Goal: Information Seeking & Learning: Find specific fact

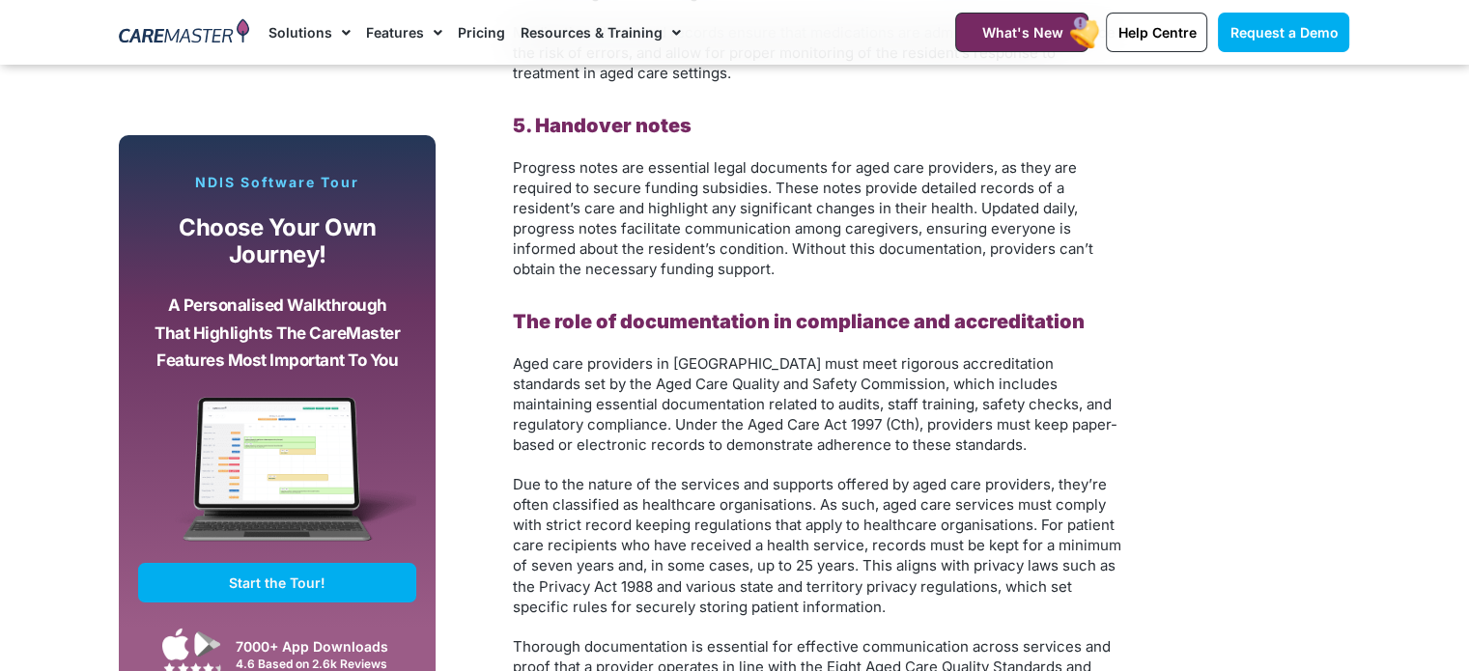
scroll to position [3187, 0]
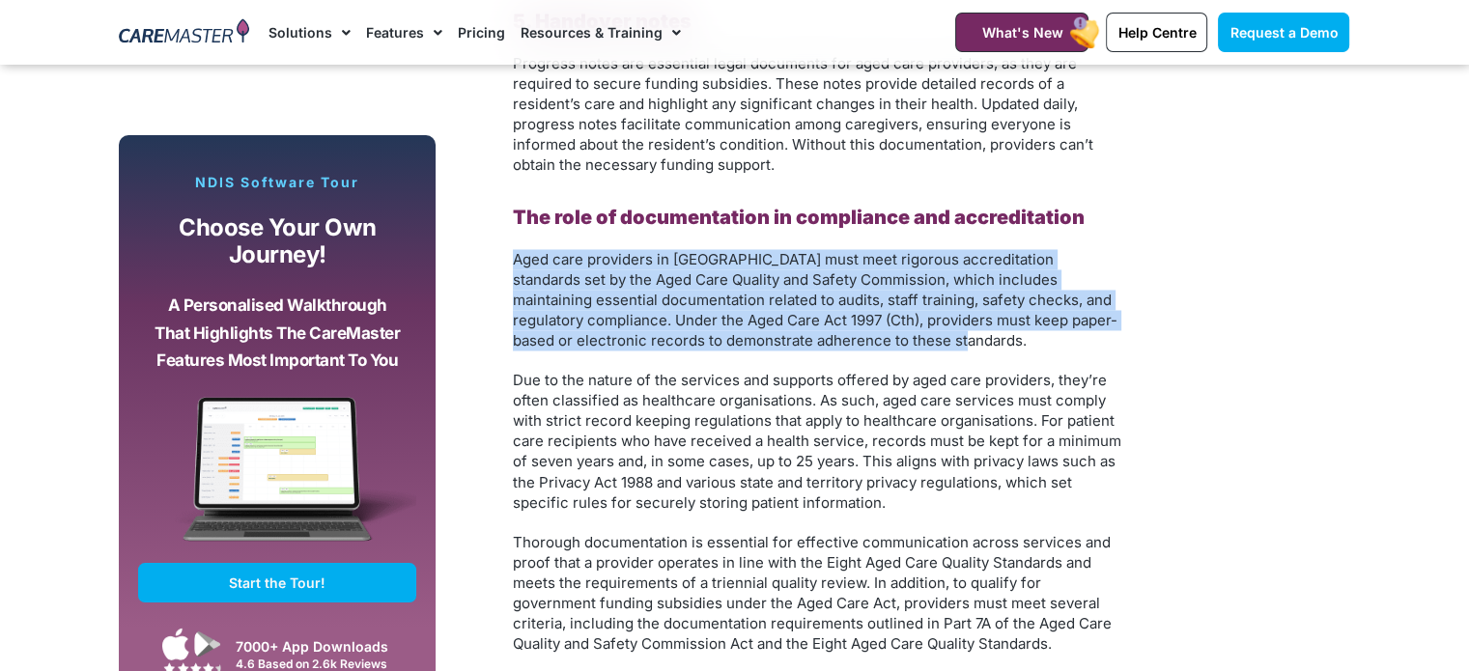
drag, startPoint x: 517, startPoint y: 262, endPoint x: 985, endPoint y: 344, distance: 475.5
click at [981, 342] on p "Aged care providers in Australia must meet rigorous accreditation standards set…" at bounding box center [817, 299] width 608 height 101
click at [998, 347] on p "Aged care providers in Australia must meet rigorous accreditation standards set…" at bounding box center [817, 299] width 608 height 101
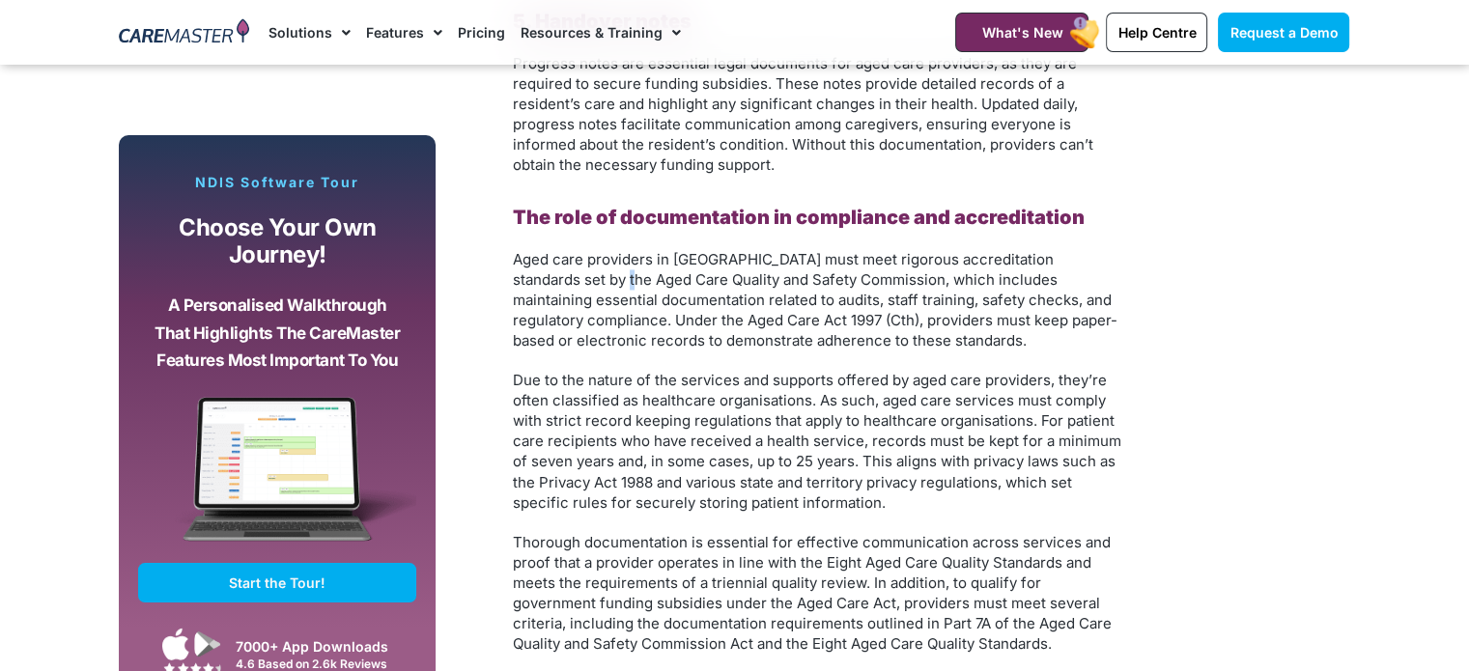
drag, startPoint x: 888, startPoint y: 321, endPoint x: 552, endPoint y: 277, distance: 338.8
click at [552, 277] on span "Aged care providers in Australia must meet rigorous accreditation standards set…" at bounding box center [815, 299] width 604 height 99
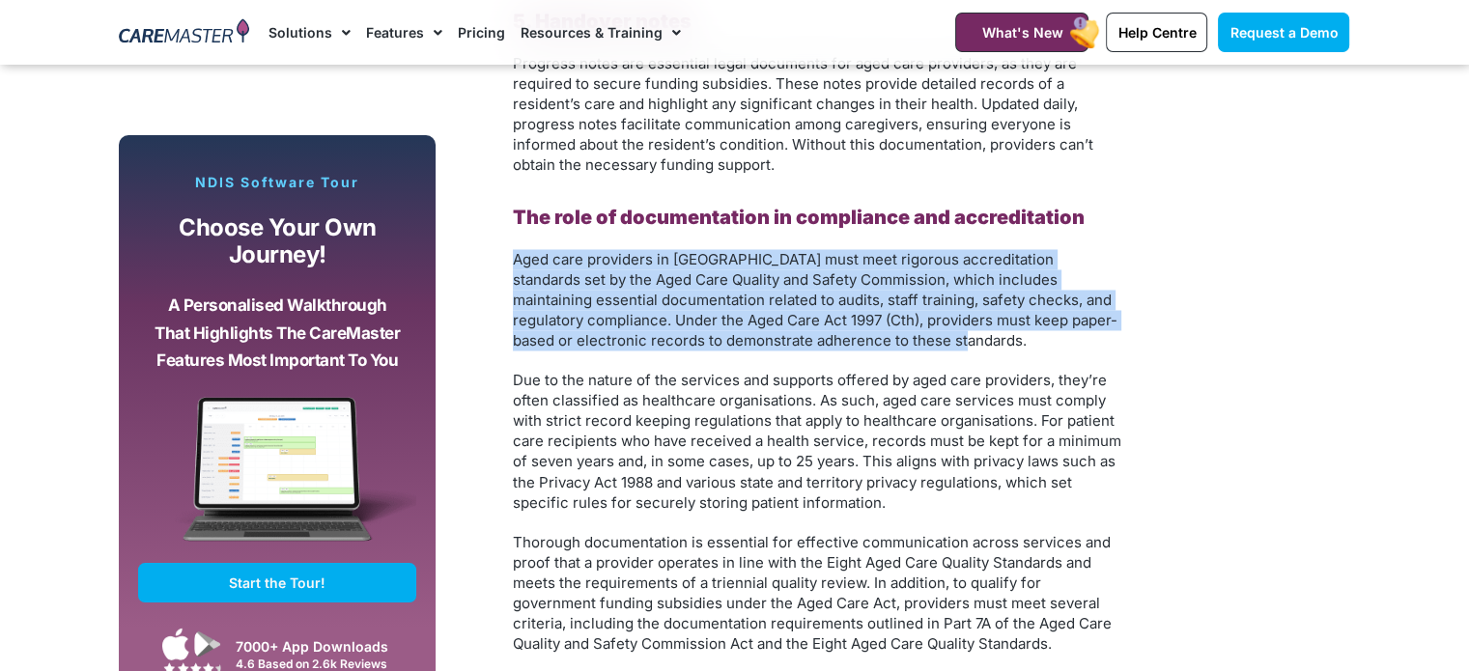
drag, startPoint x: 514, startPoint y: 260, endPoint x: 977, endPoint y: 347, distance: 471.6
click at [977, 347] on p "Aged care providers in Australia must meet rigorous accreditation standards set…" at bounding box center [817, 299] width 608 height 101
copy span "Aged care providers in Australia must meet rigorous accreditation standards set…"
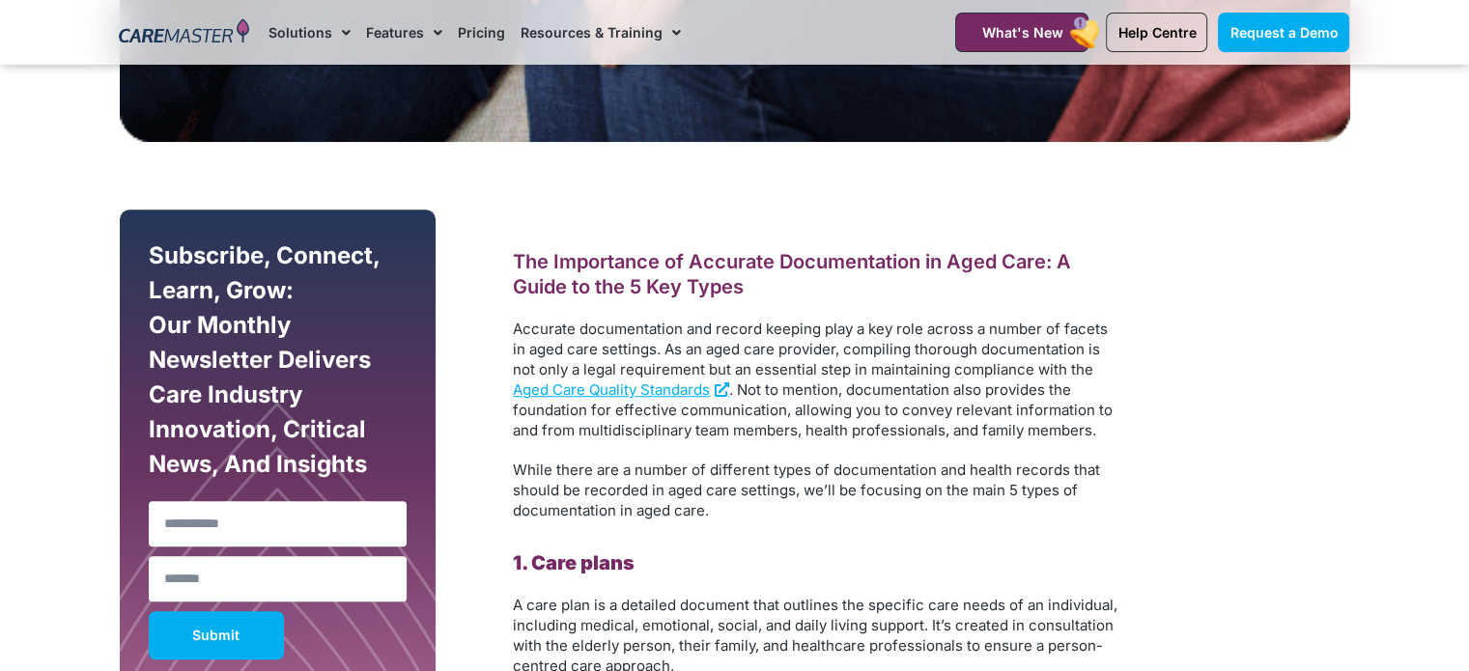
scroll to position [1448, 0]
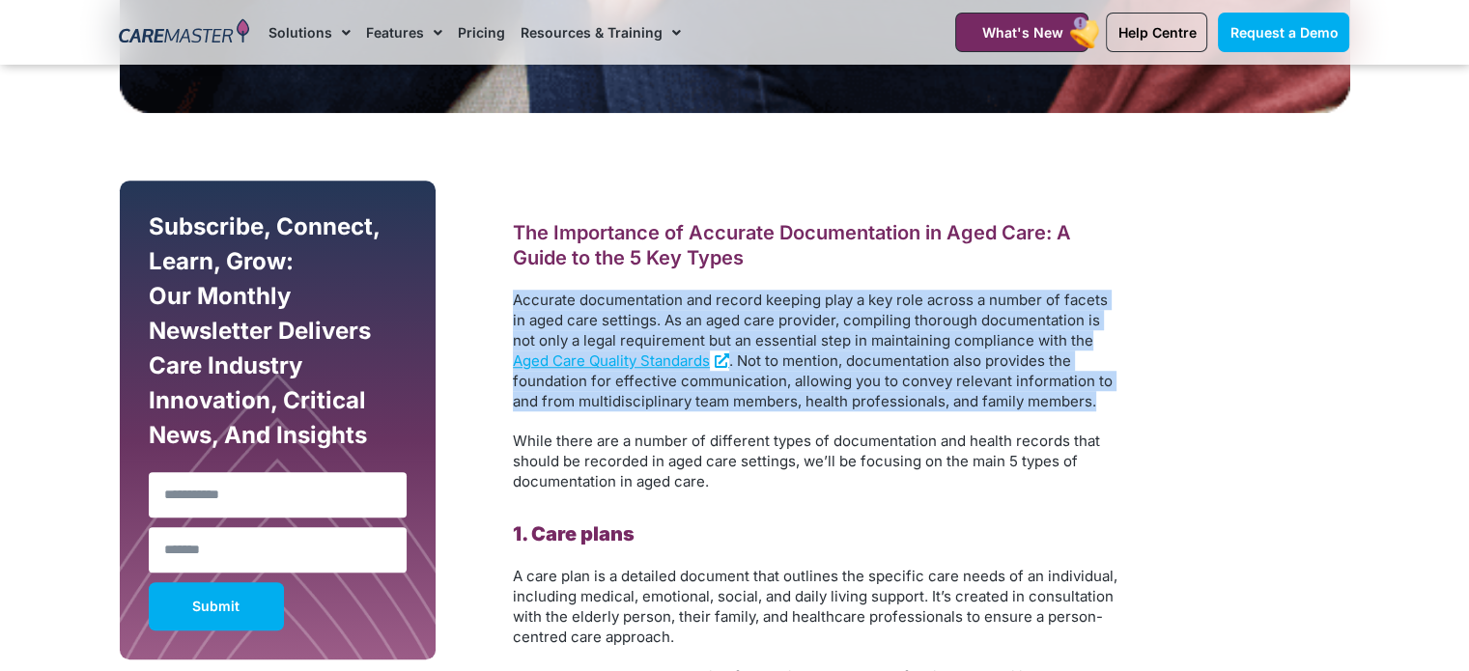
drag, startPoint x: 516, startPoint y: 296, endPoint x: 1027, endPoint y: 410, distance: 524.3
click at [1027, 410] on p "Accurate documentation and record keeping play a key role across a number of fa…" at bounding box center [817, 351] width 608 height 122
copy p "Accurate documentation and record keeping play a key role across a number of fa…"
